Goal: Information Seeking & Learning: Understand process/instructions

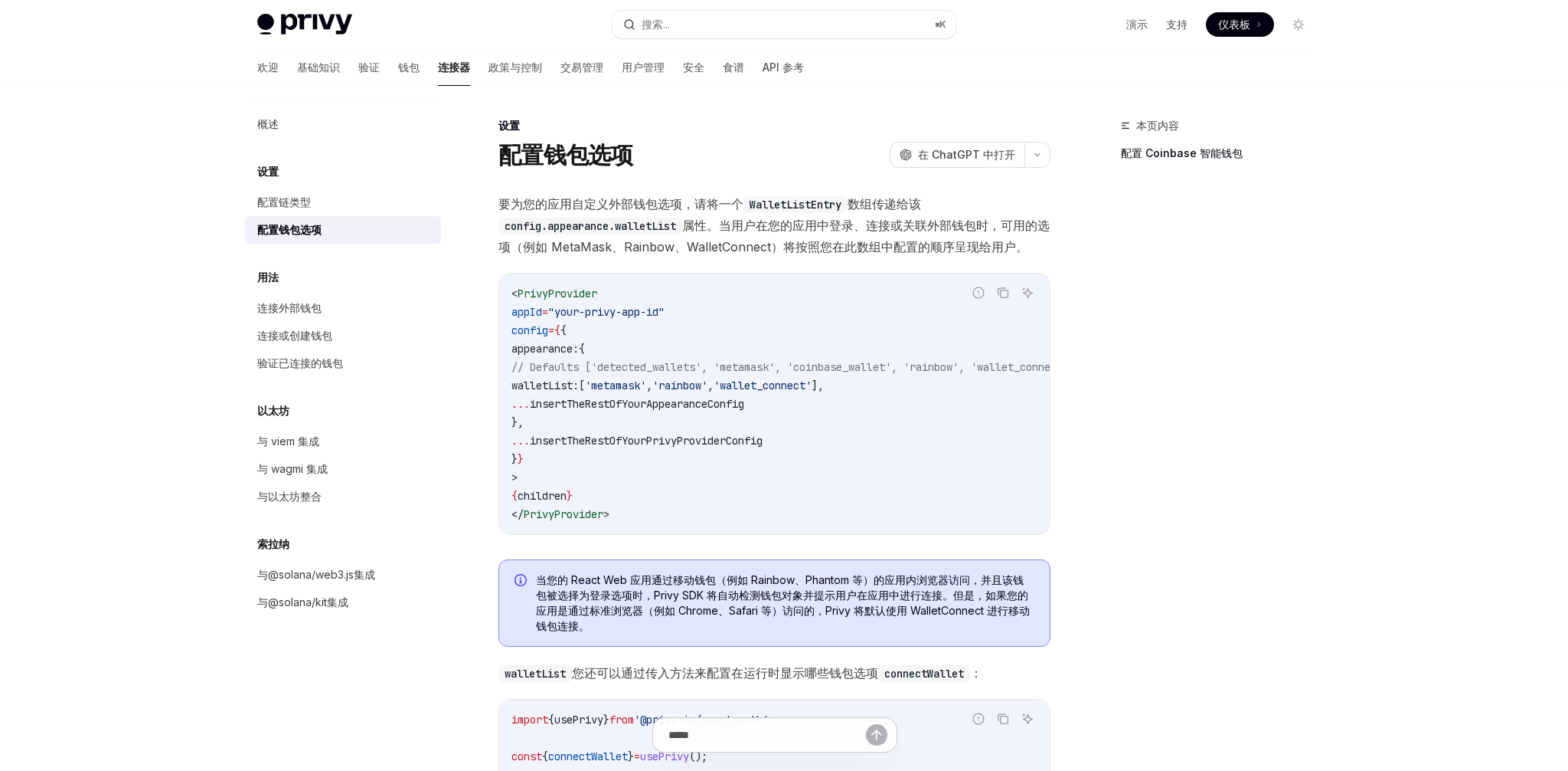
scroll to position [930, 0]
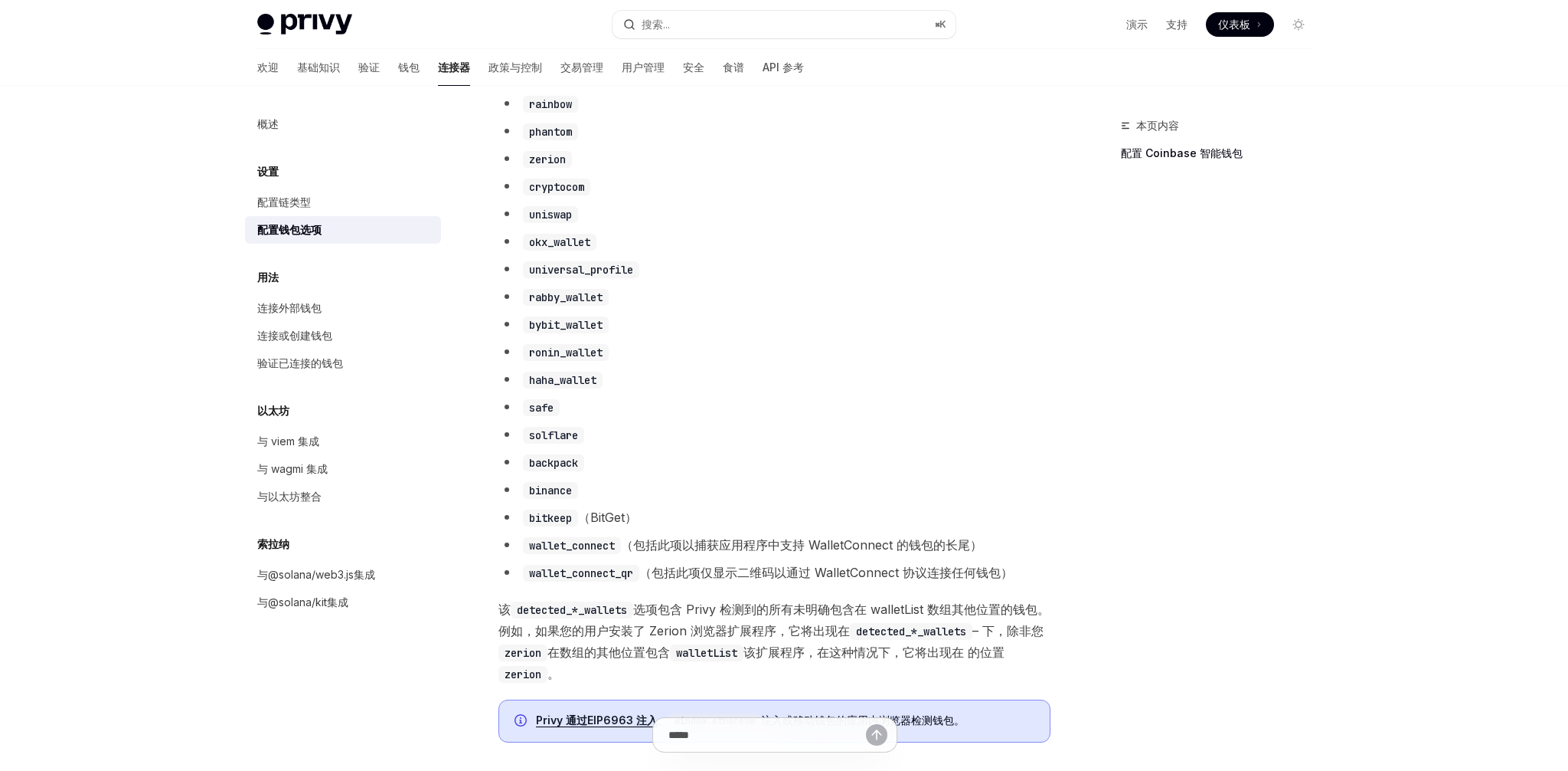
click at [568, 527] on code "bitkeep" at bounding box center [550, 517] width 55 height 17
click at [559, 499] on code "binance" at bounding box center [550, 489] width 55 height 17
click at [557, 499] on code "binance" at bounding box center [550, 489] width 55 height 17
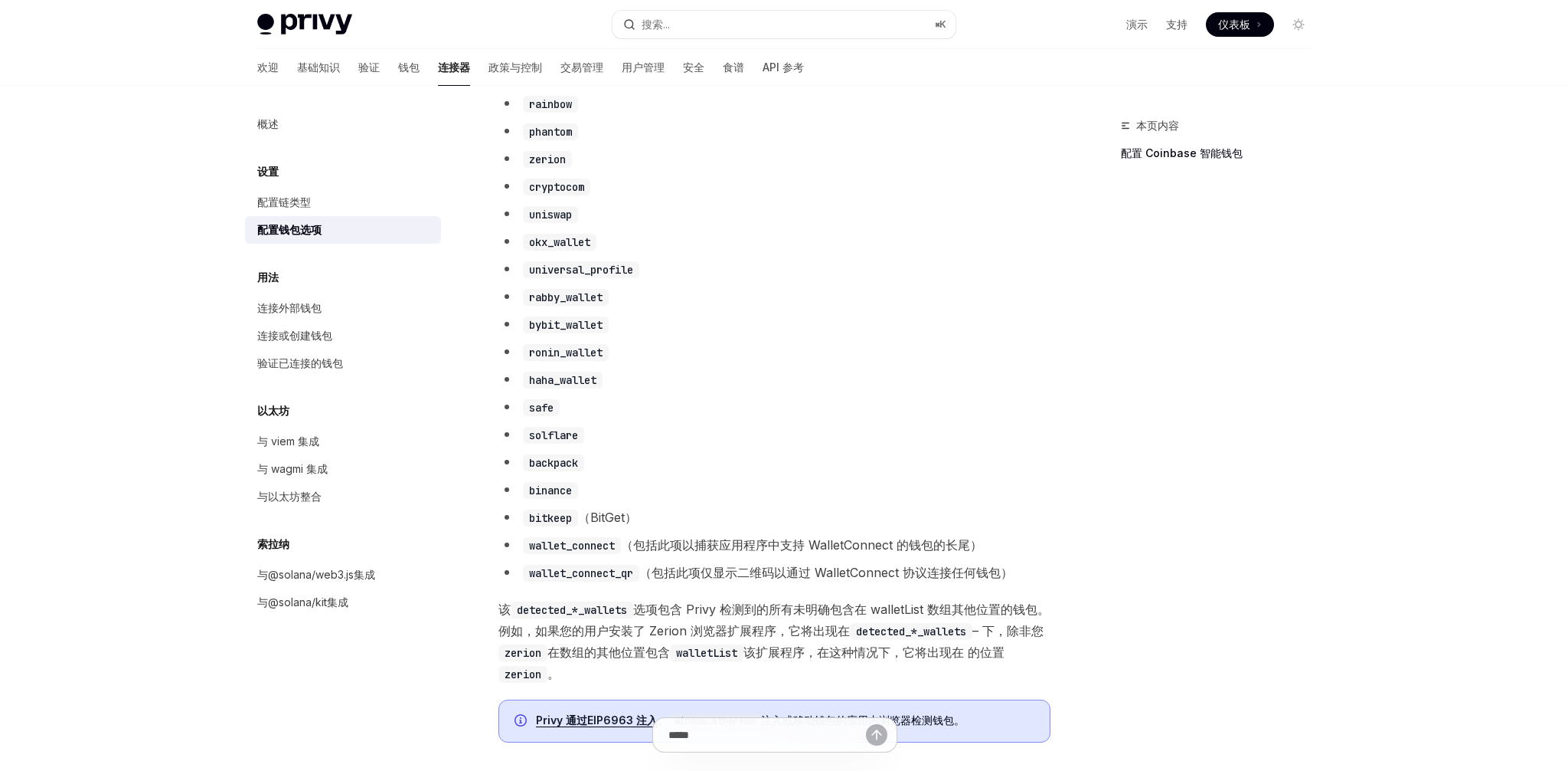
click at [551, 472] on code "backpack" at bounding box center [553, 462] width 61 height 17
click at [570, 499] on code "binance" at bounding box center [550, 489] width 55 height 17
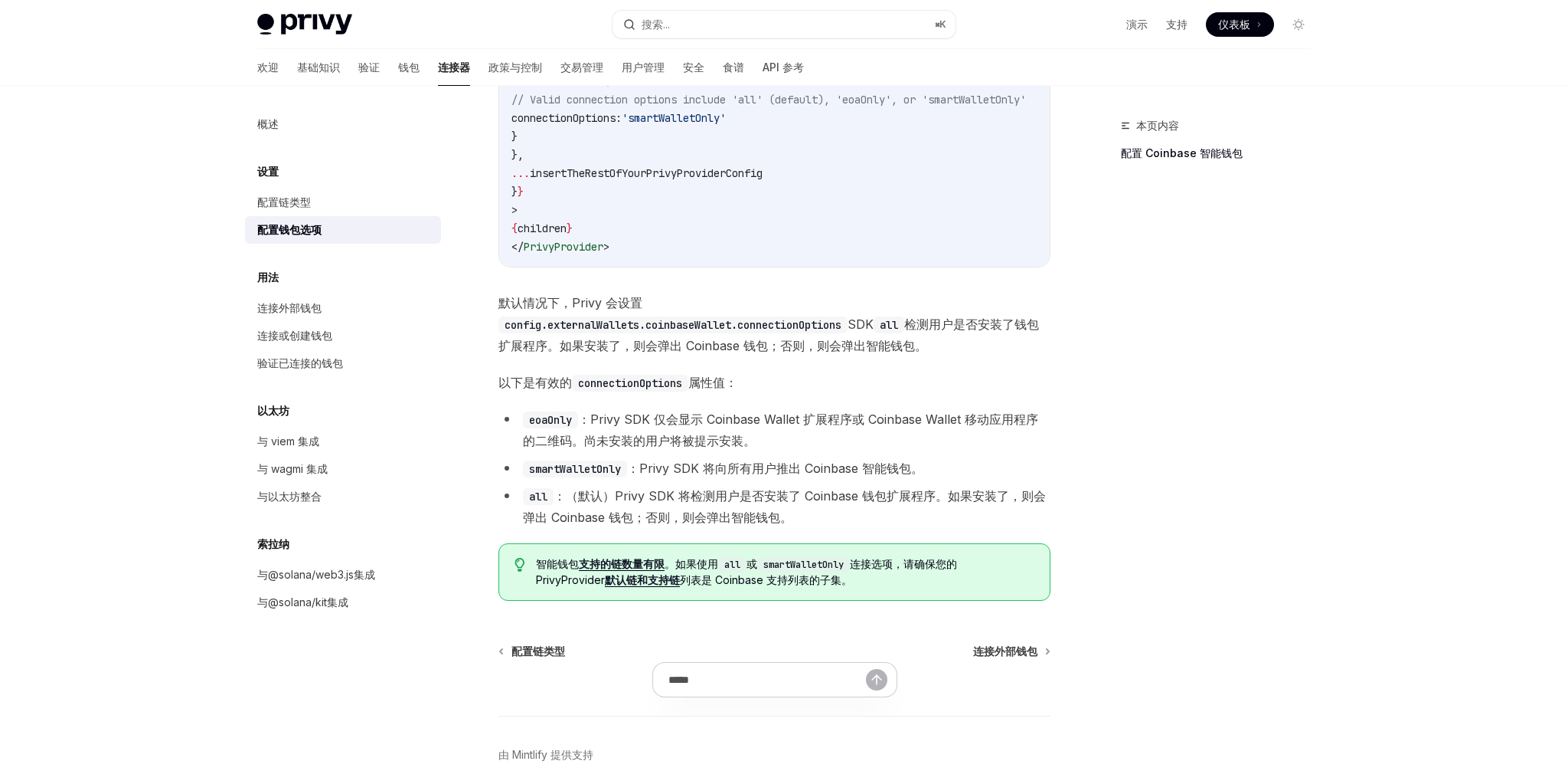
scroll to position [2001, 0]
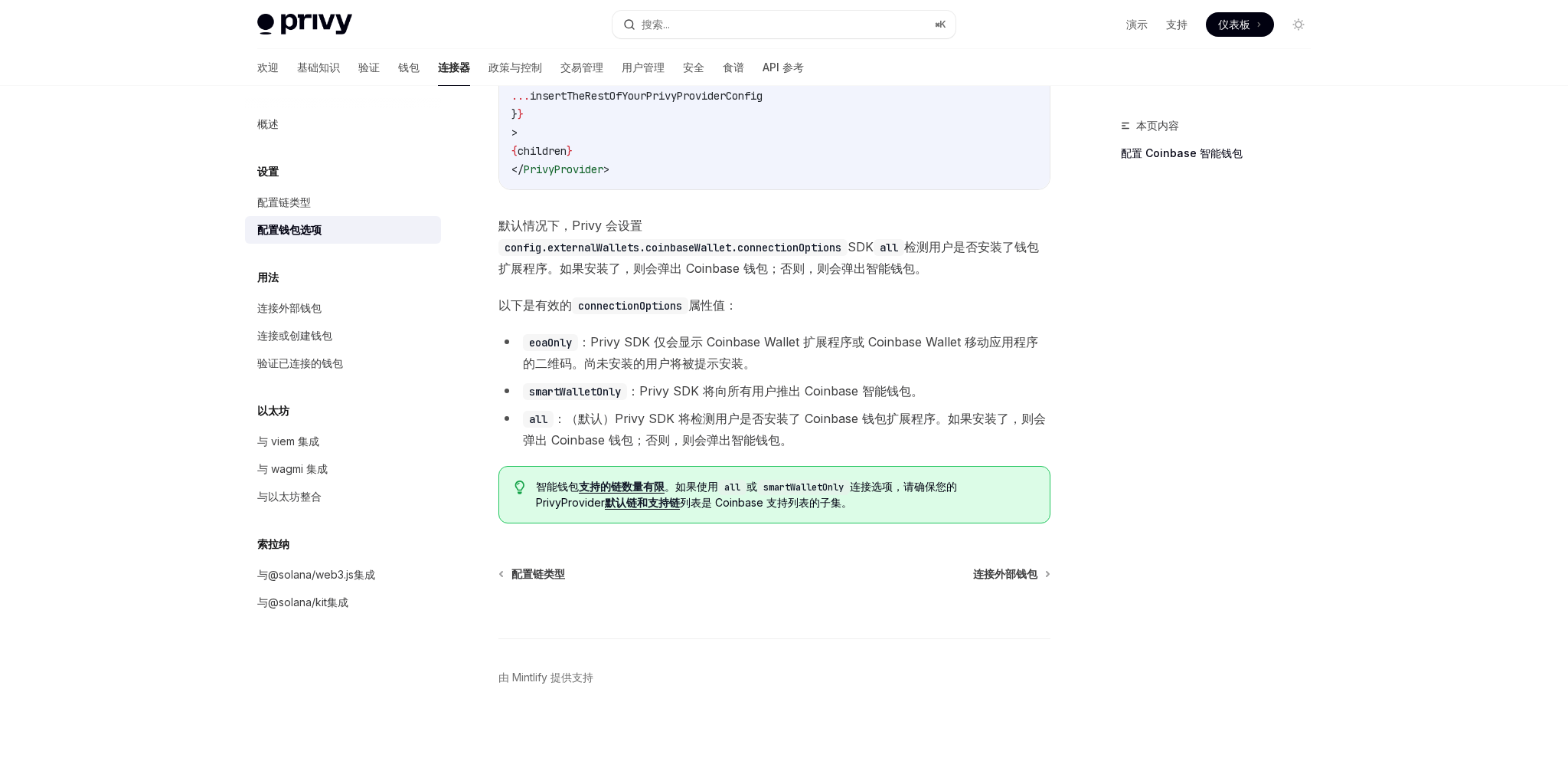
drag, startPoint x: 592, startPoint y: 585, endPoint x: 507, endPoint y: 512, distance: 112.0
drag, startPoint x: 495, startPoint y: 484, endPoint x: 873, endPoint y: 523, distance: 380.0
click at [820, 523] on div "智能钱包 支持的链数量有限 。如果使用 all 或 smartWalletOnly 连接选项，请确保您的 PrivyProvider 默认链和支持链 列表是 …" at bounding box center [775, 494] width 552 height 57
